Goal: Information Seeking & Learning: Learn about a topic

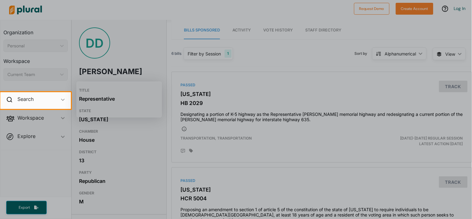
click at [154, 81] on div at bounding box center [236, 46] width 472 height 92
